Goal: Transaction & Acquisition: Book appointment/travel/reservation

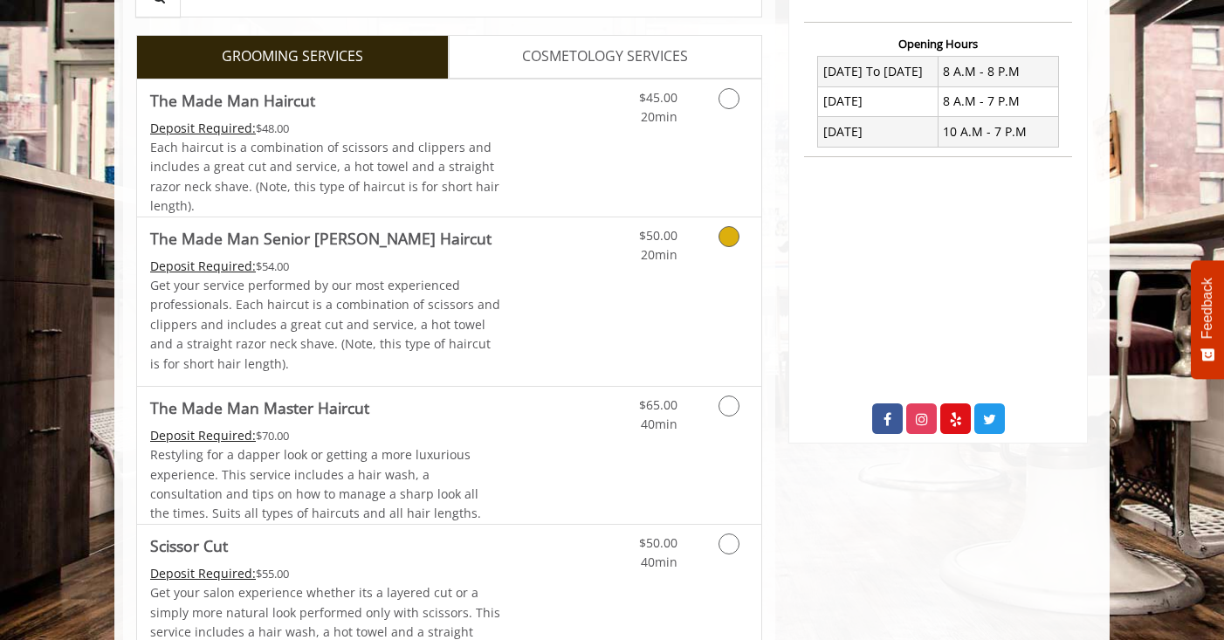
scroll to position [649, 0]
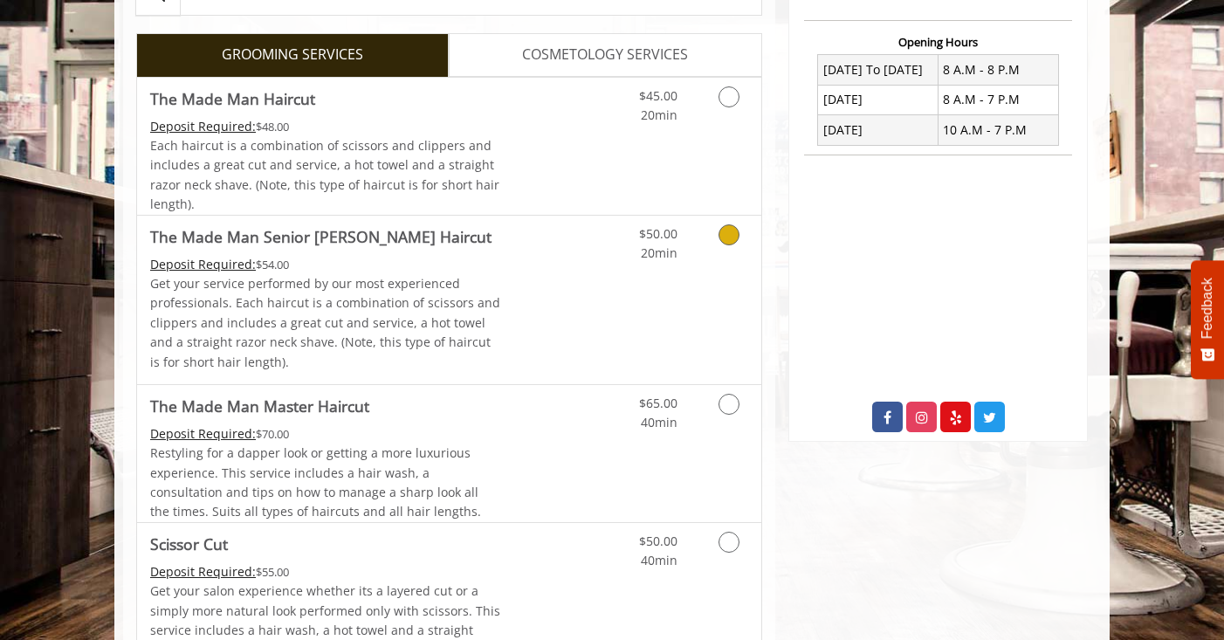
click at [724, 245] on link "Grooming services" at bounding box center [726, 240] width 45 height 48
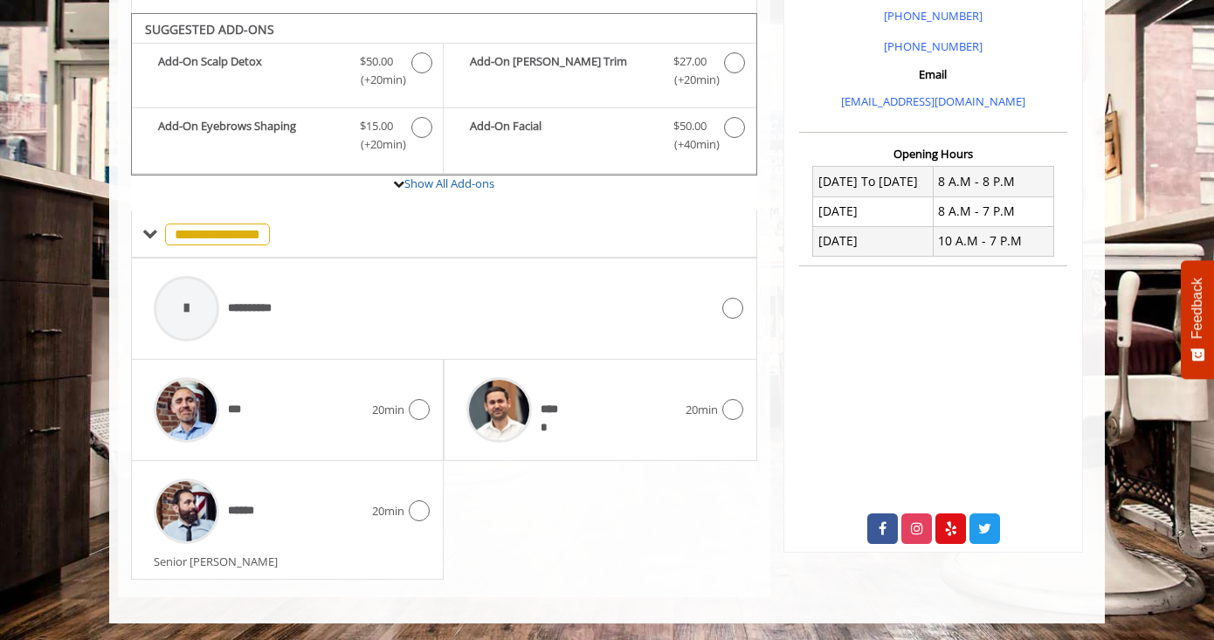
scroll to position [538, 0]
click at [414, 505] on icon at bounding box center [419, 510] width 21 height 21
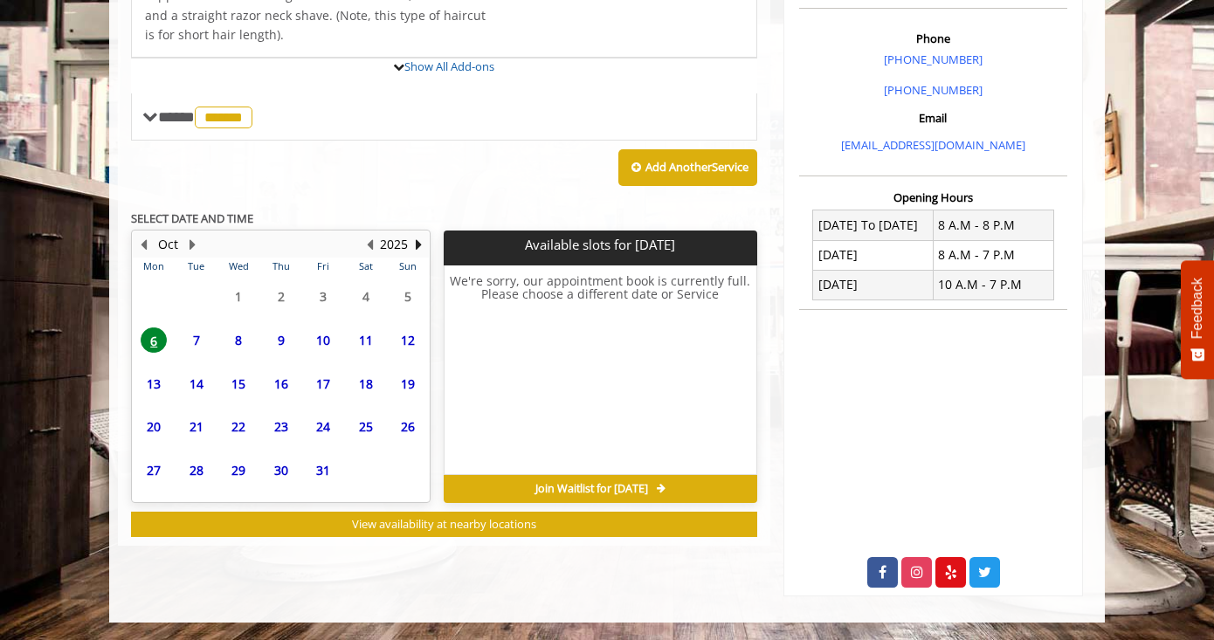
scroll to position [602, 0]
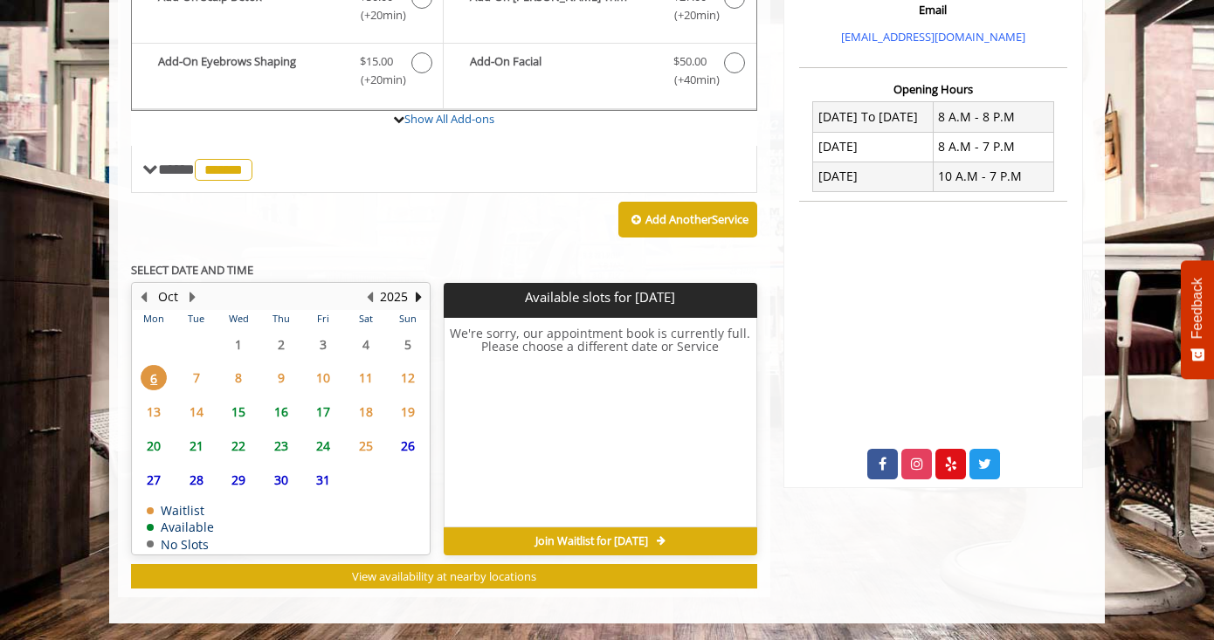
click at [203, 381] on span "7" at bounding box center [196, 377] width 26 height 25
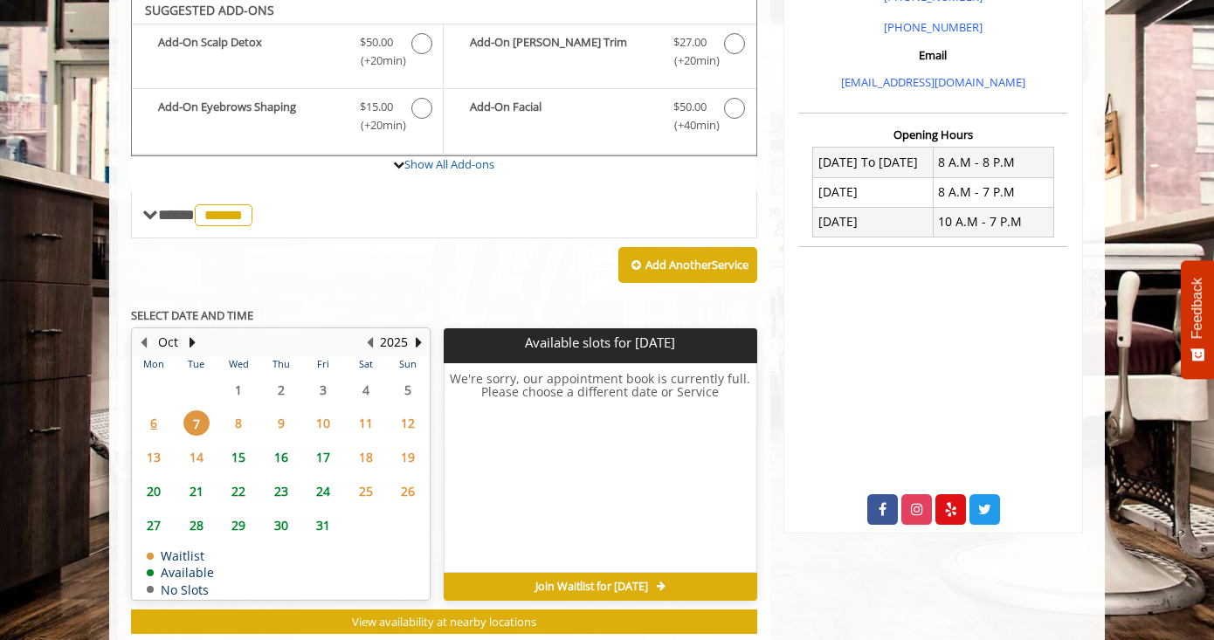
scroll to position [551, 0]
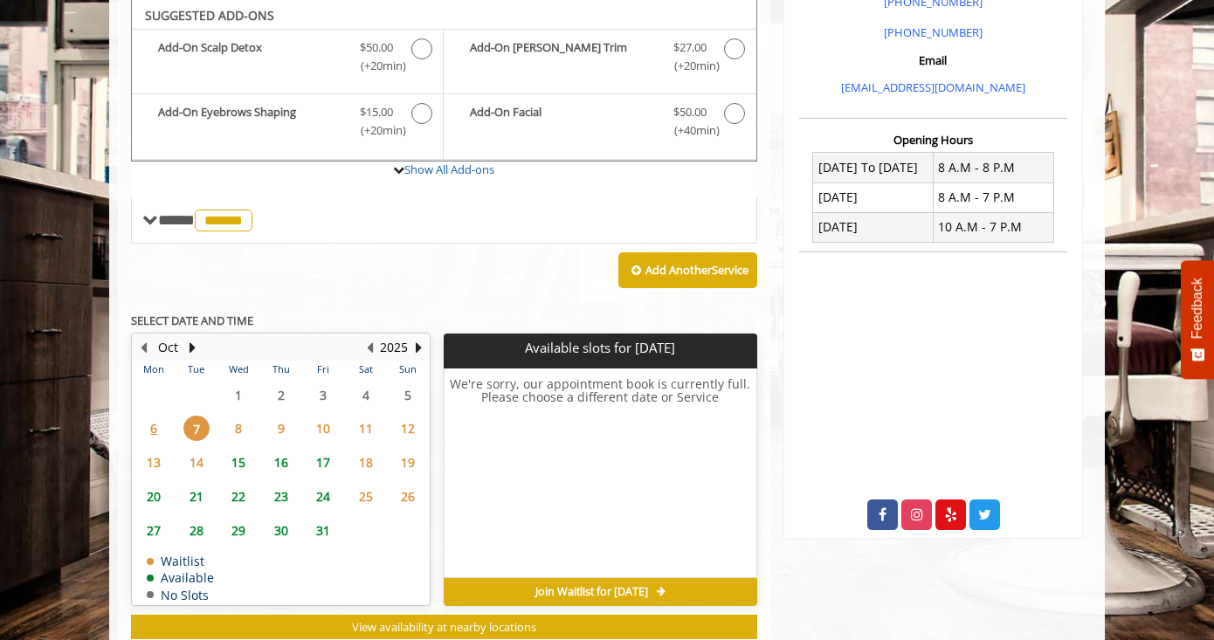
click at [247, 456] on span "15" at bounding box center [238, 462] width 26 height 25
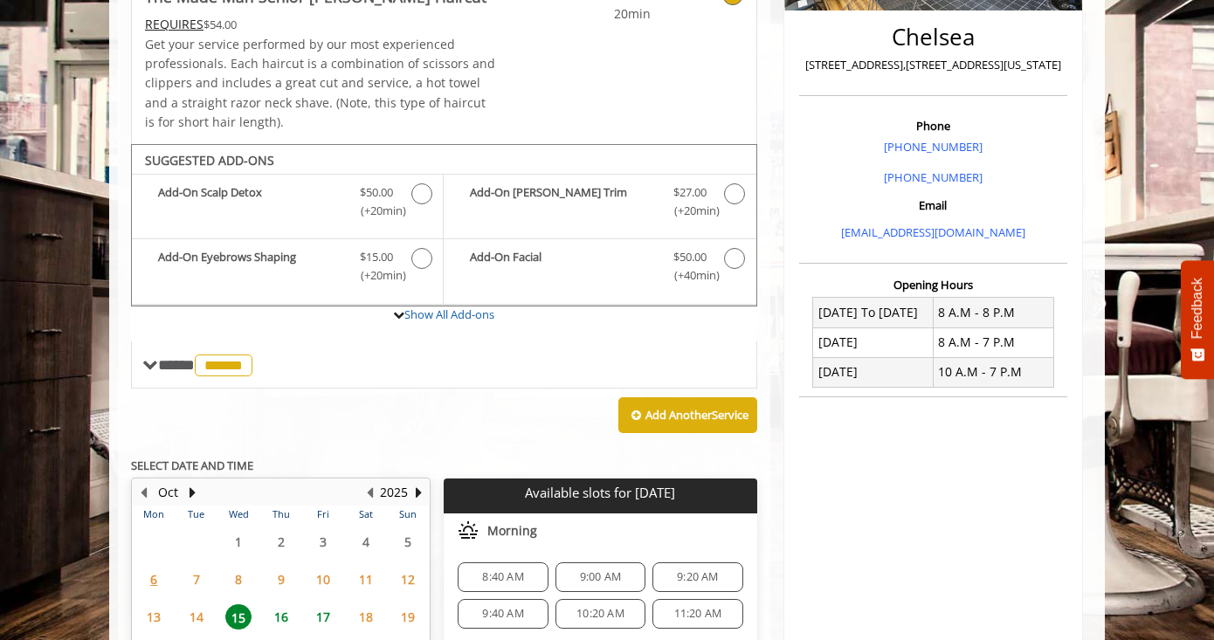
scroll to position [396, 0]
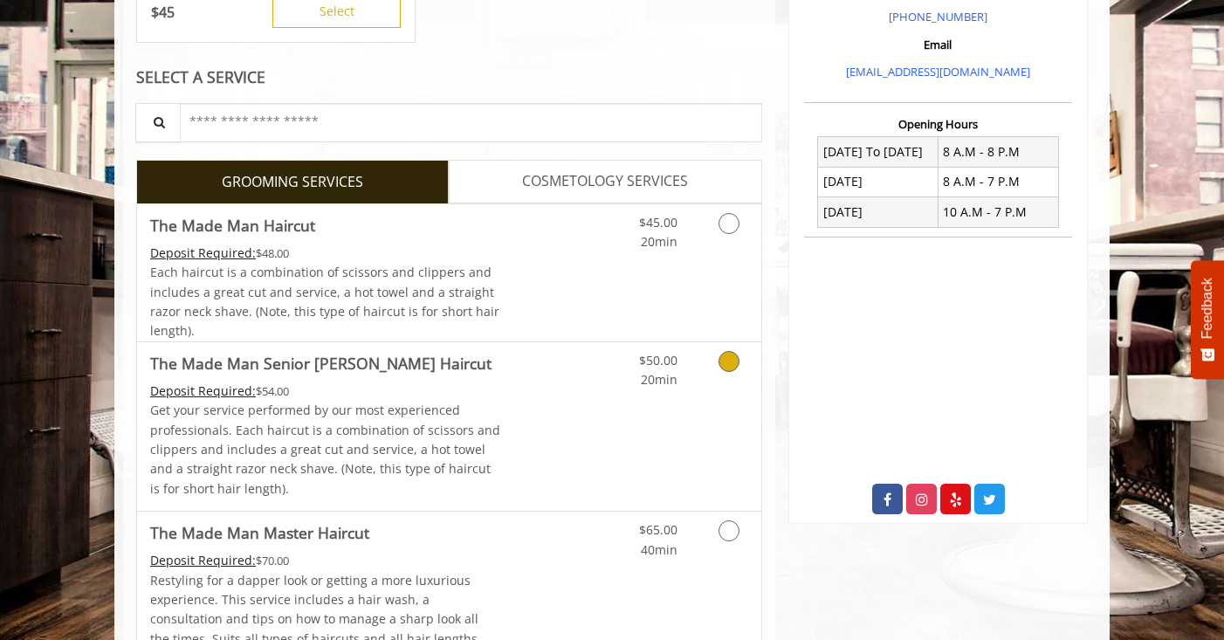
click at [734, 381] on link "Grooming services" at bounding box center [726, 366] width 45 height 48
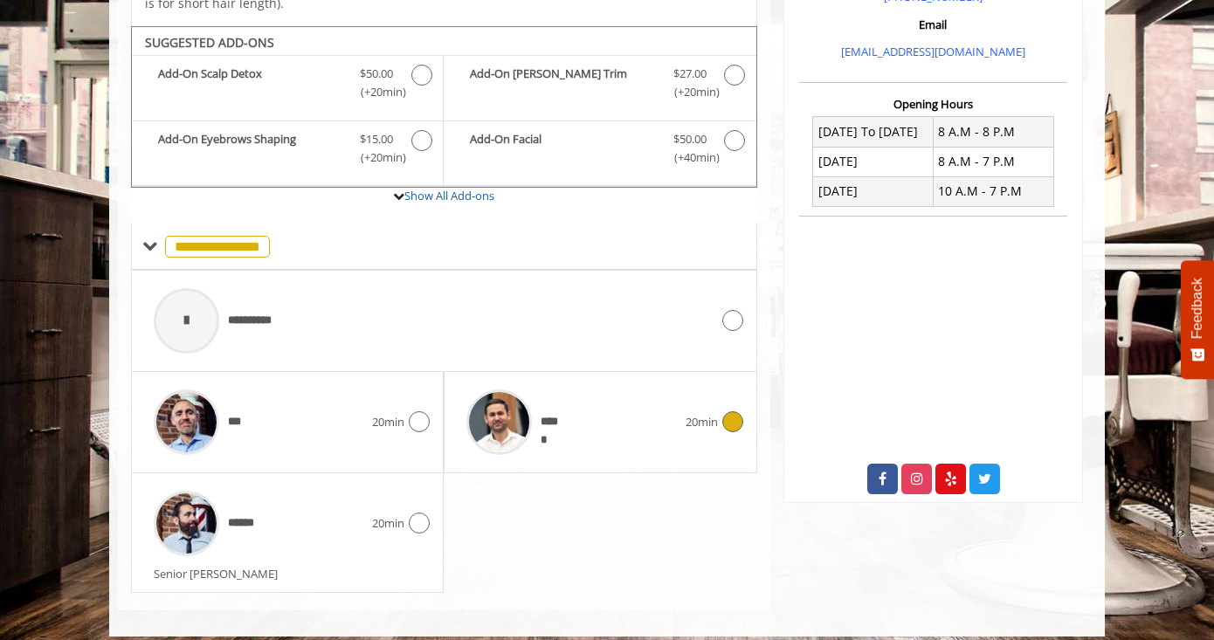
scroll to position [590, 0]
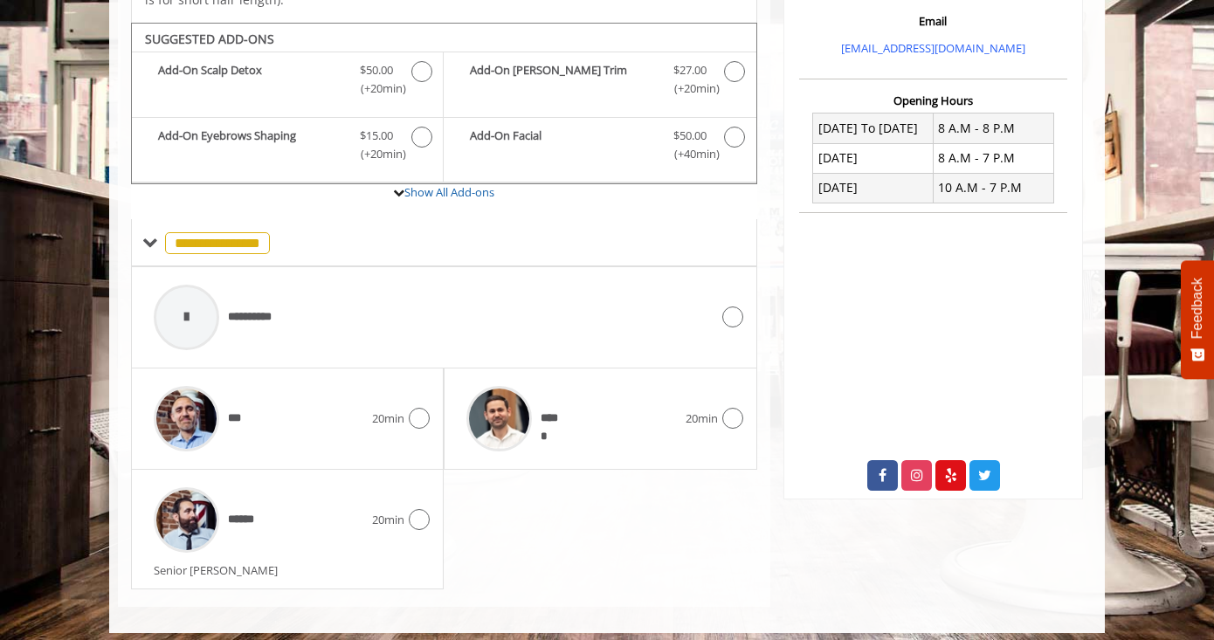
click at [430, 416] on icon at bounding box center [419, 418] width 21 height 21
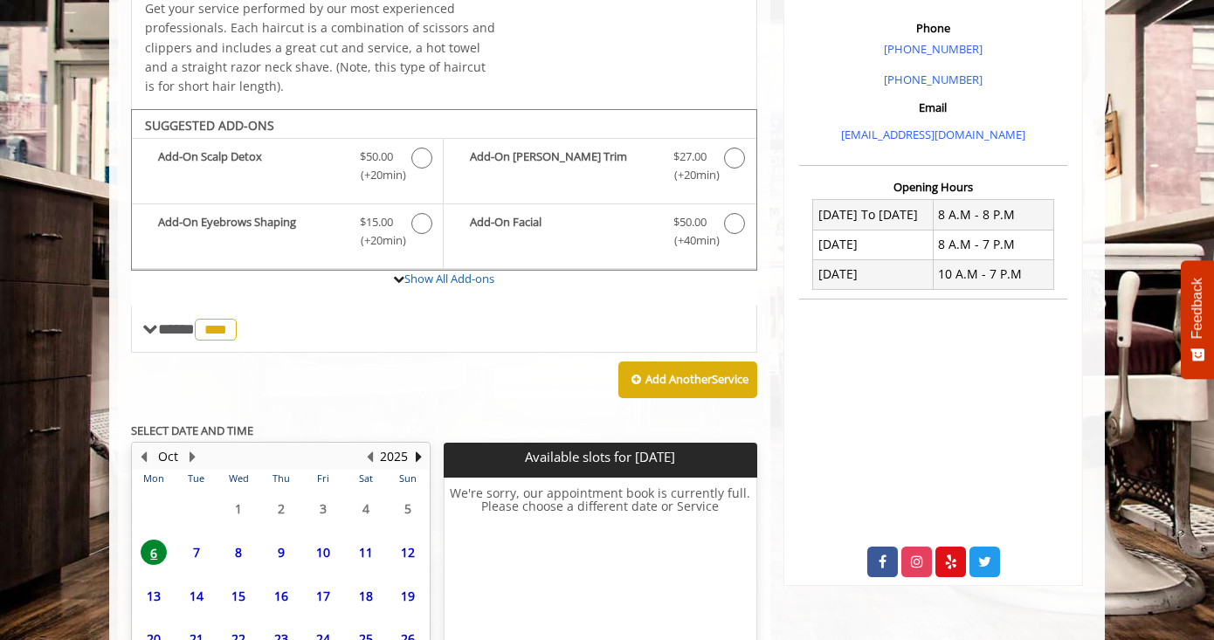
scroll to position [664, 0]
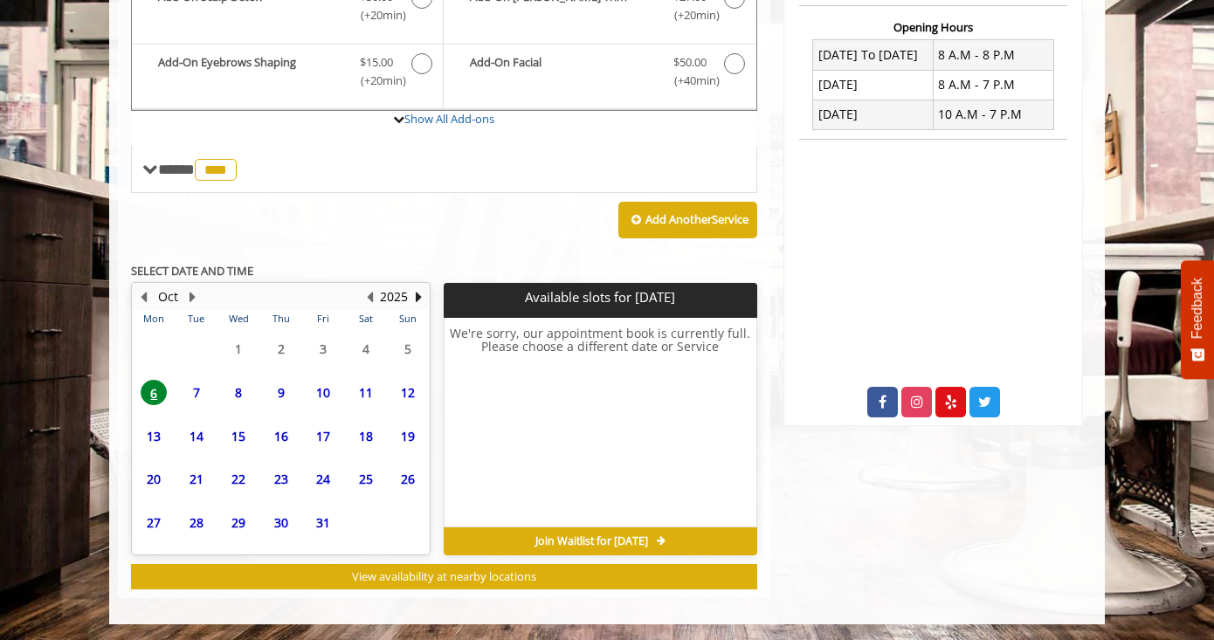
click at [193, 392] on span "7" at bounding box center [196, 392] width 26 height 25
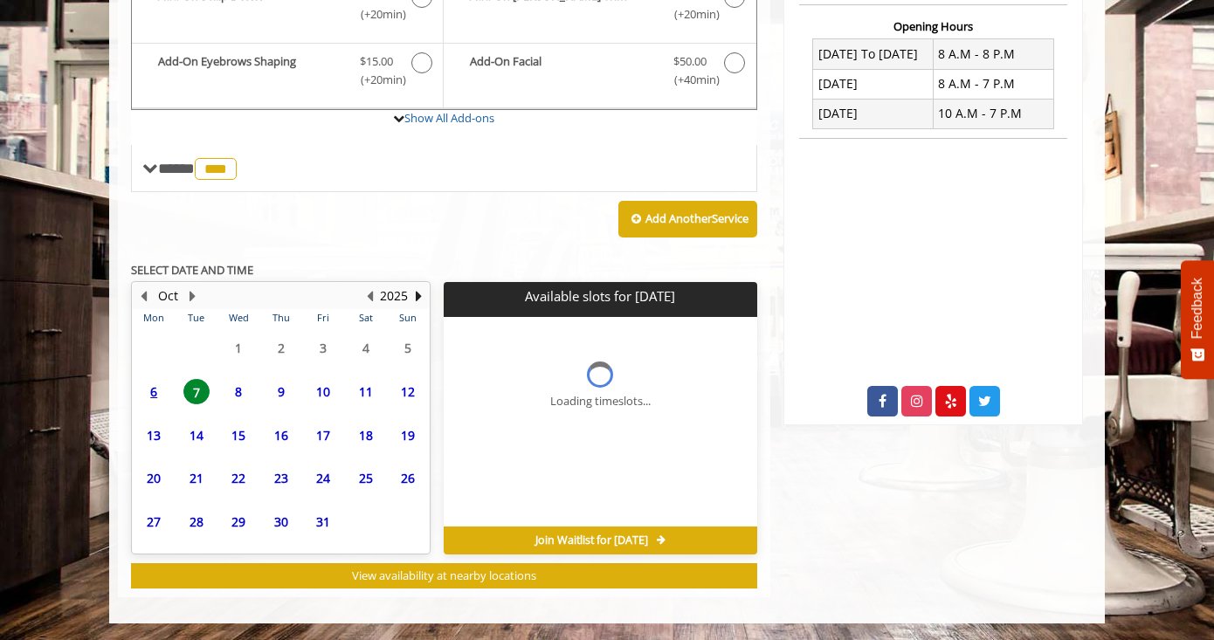
scroll to position [691, 0]
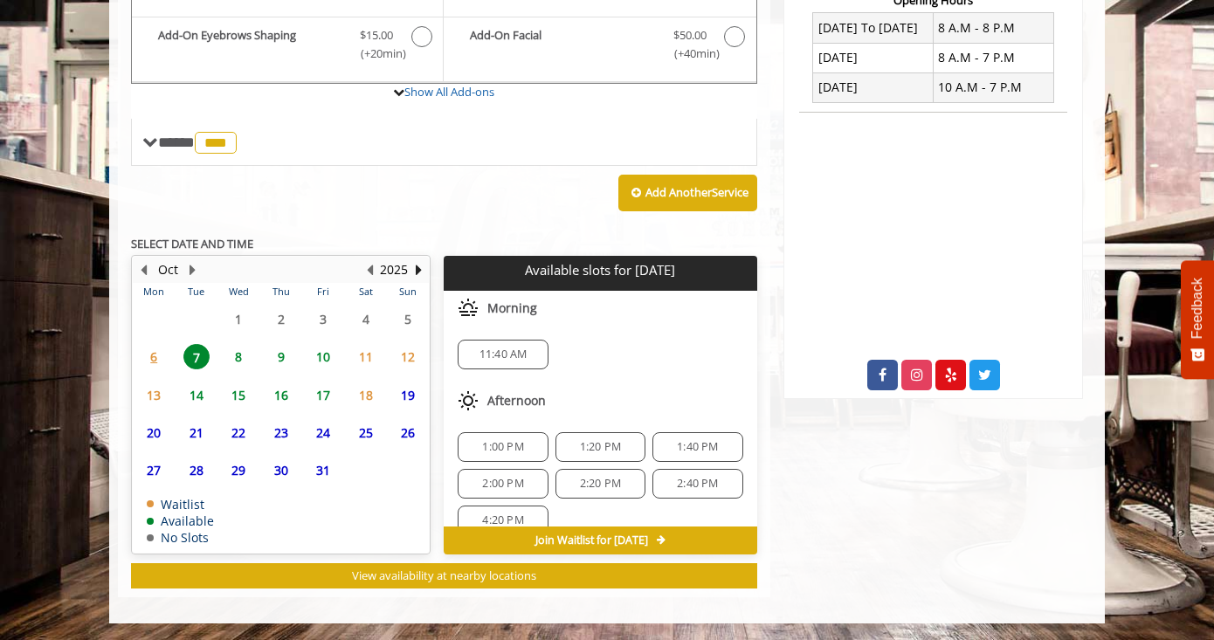
click at [155, 352] on span "6" at bounding box center [154, 356] width 26 height 25
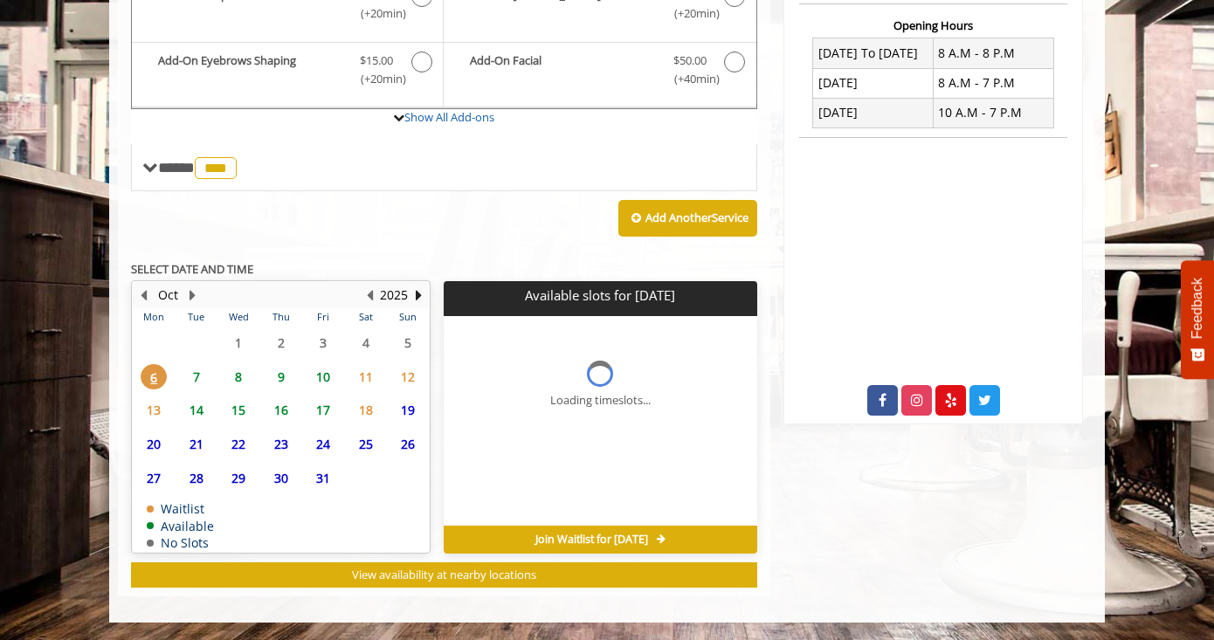
scroll to position [665, 0]
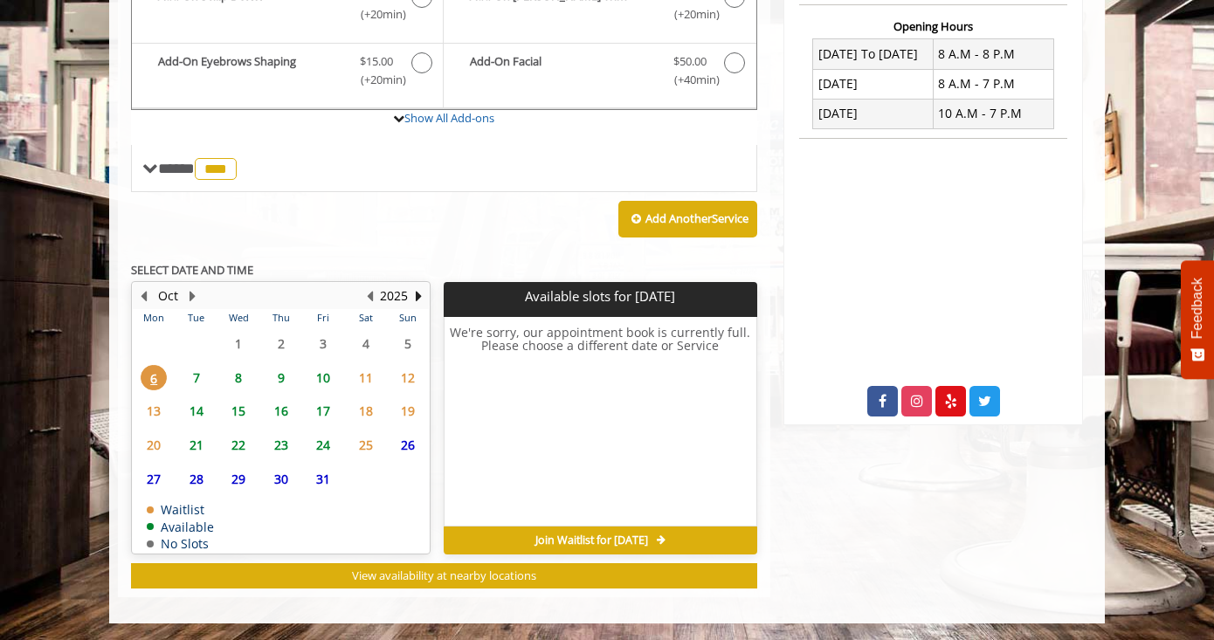
click at [197, 369] on span "7" at bounding box center [196, 377] width 26 height 25
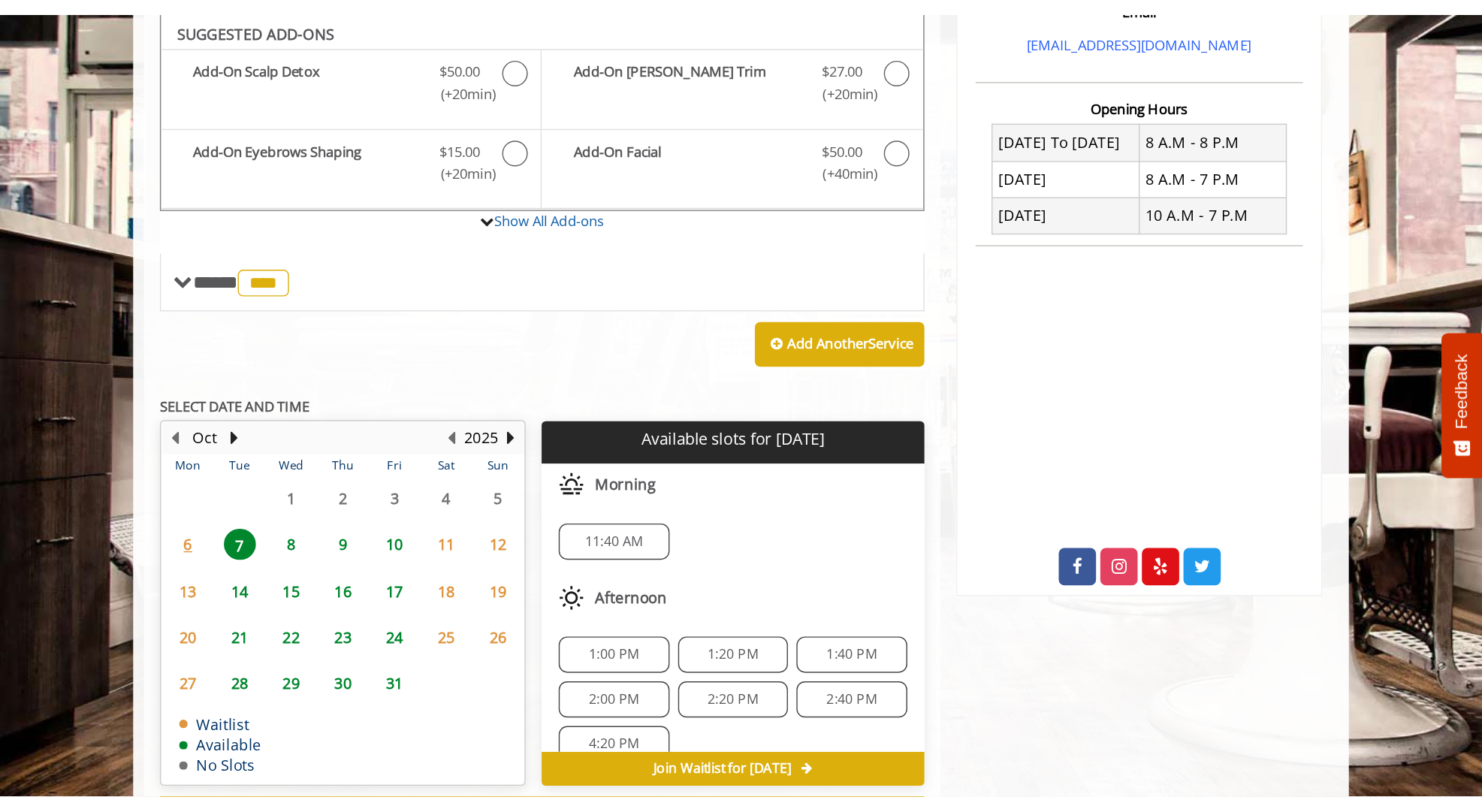
scroll to position [341, 0]
